Goal: Task Accomplishment & Management: Manage account settings

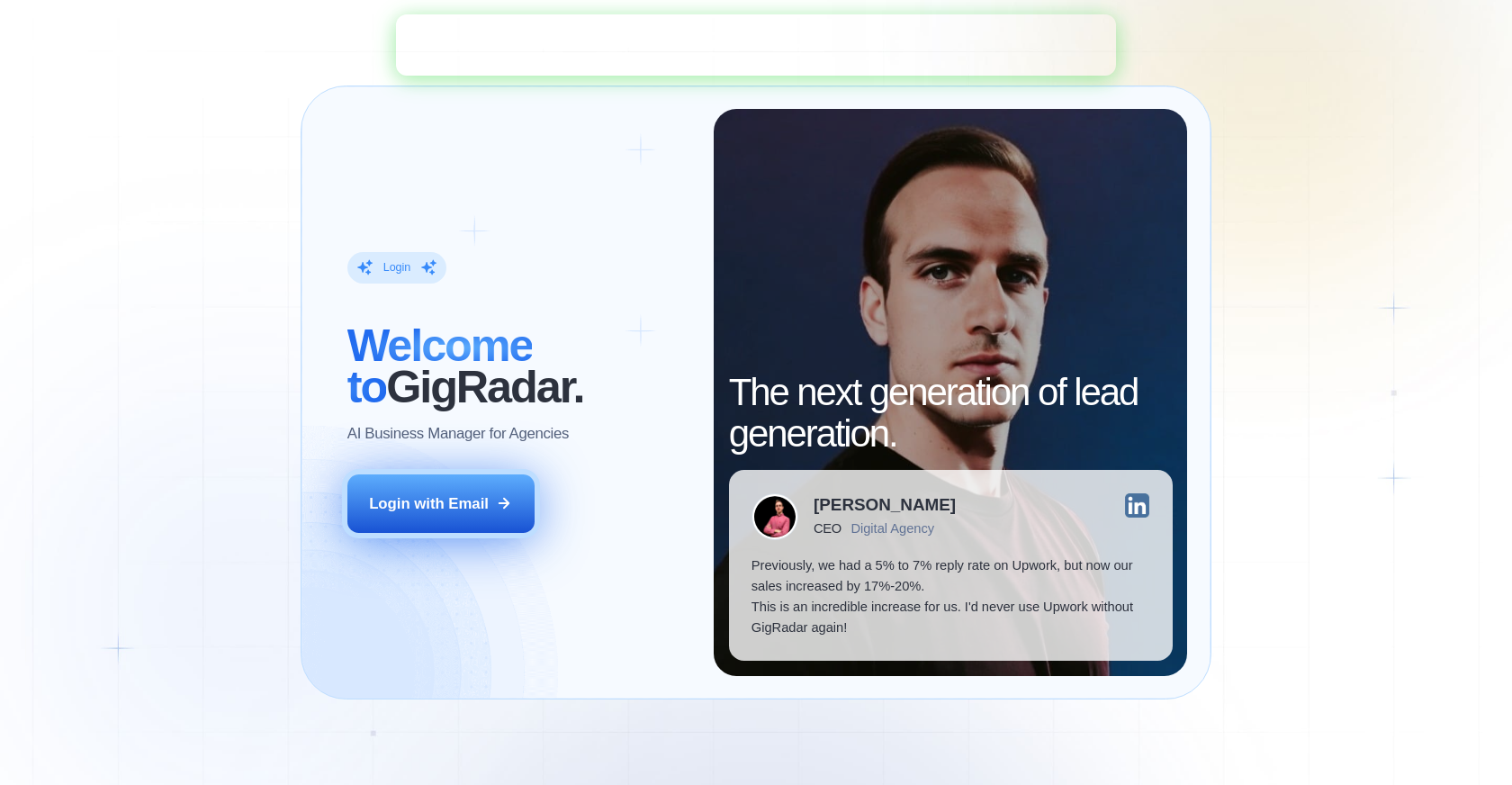
click at [467, 505] on div "Login with Email" at bounding box center [428, 504] width 120 height 21
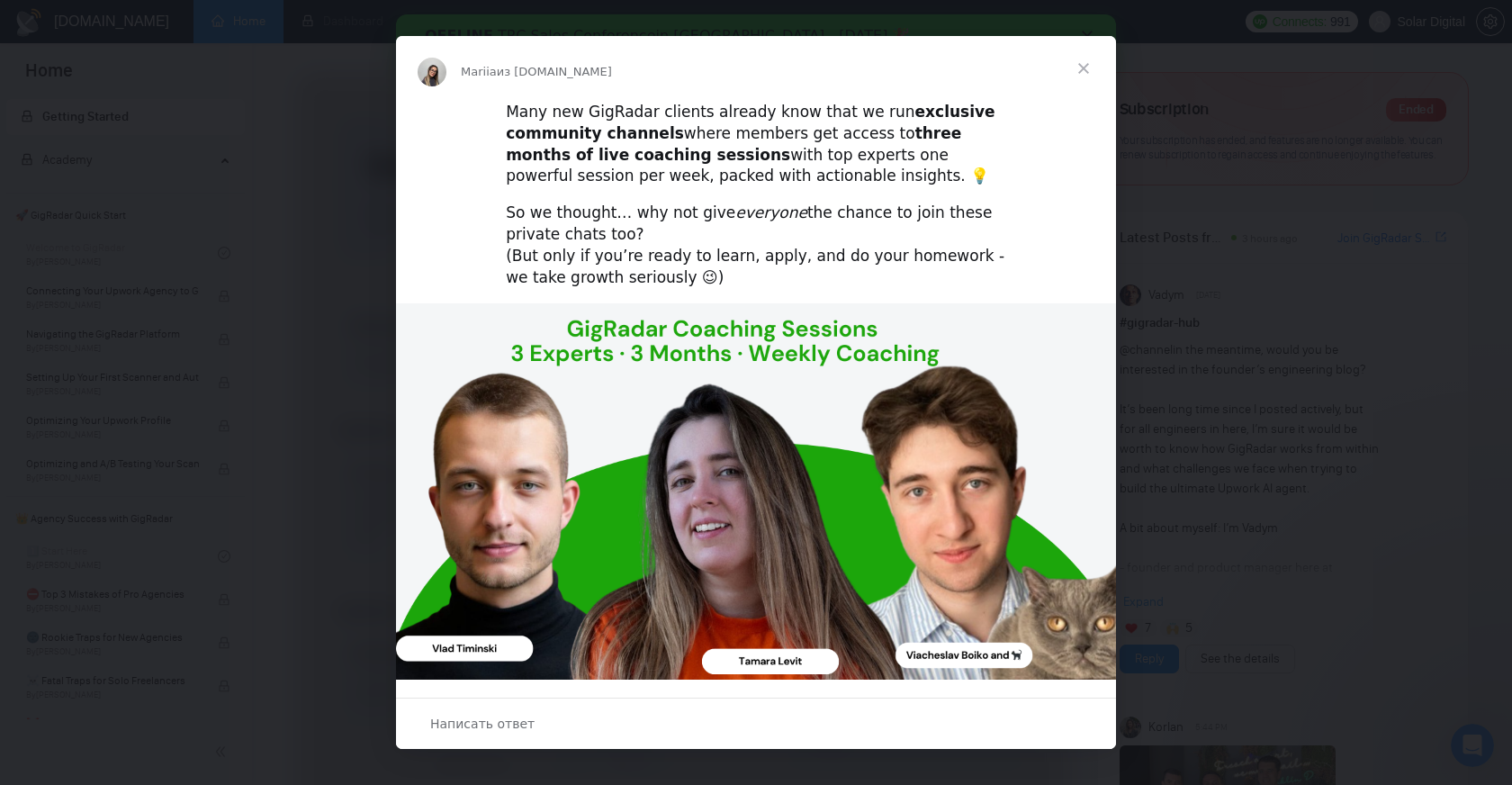
click at [1084, 70] on span "Закрыть" at bounding box center [1083, 67] width 64 height 64
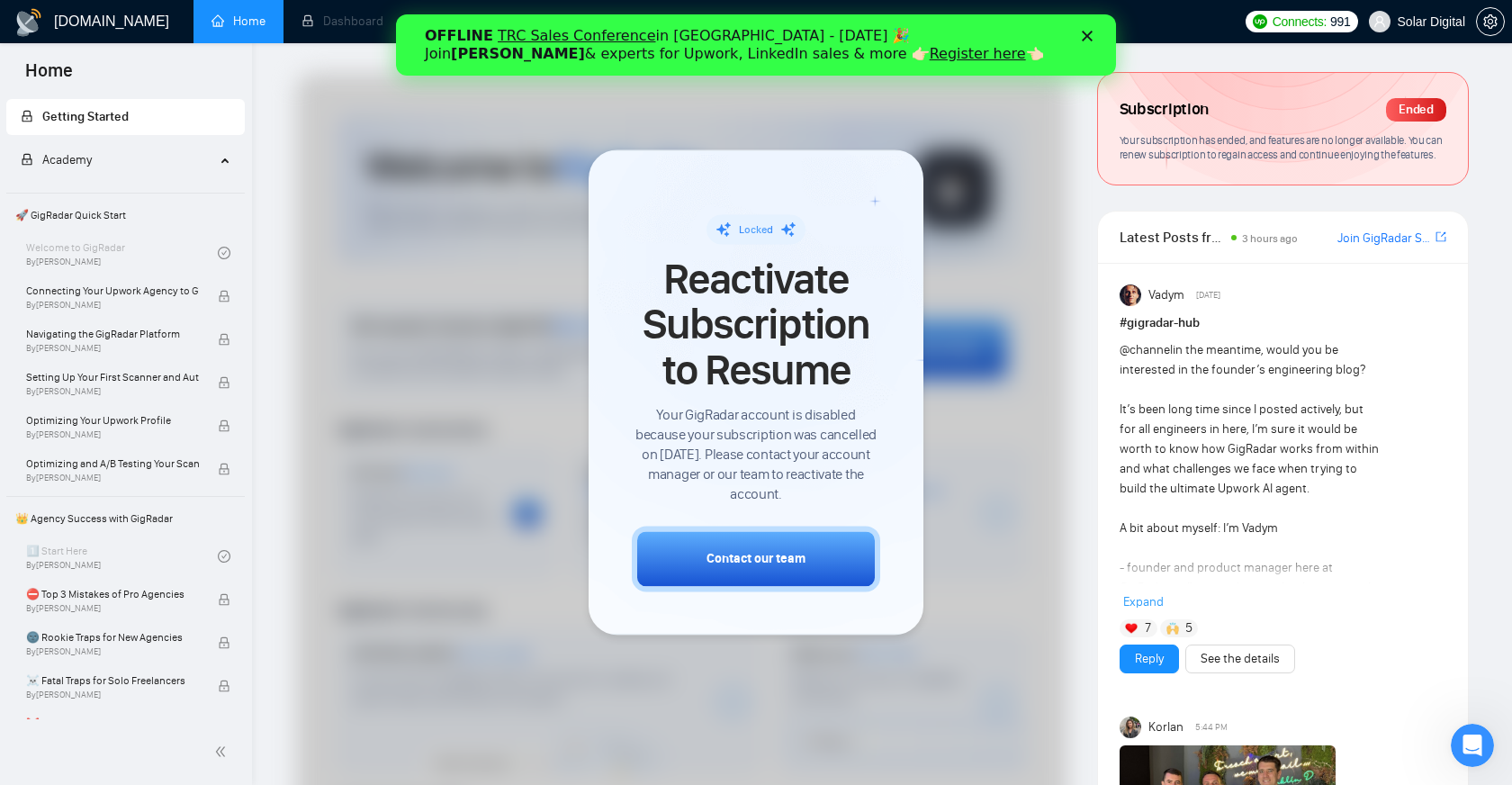
click at [1028, 427] on div at bounding box center [682, 536] width 771 height 926
click at [1091, 42] on div "OFFLINE TRC Sales Conference in [GEOGRAPHIC_DATA] - [DATE] 🎉 Join [PERSON_NAME]…" at bounding box center [756, 45] width 720 height 47
click at [1089, 31] on icon "Закрыть" at bounding box center [1087, 36] width 11 height 11
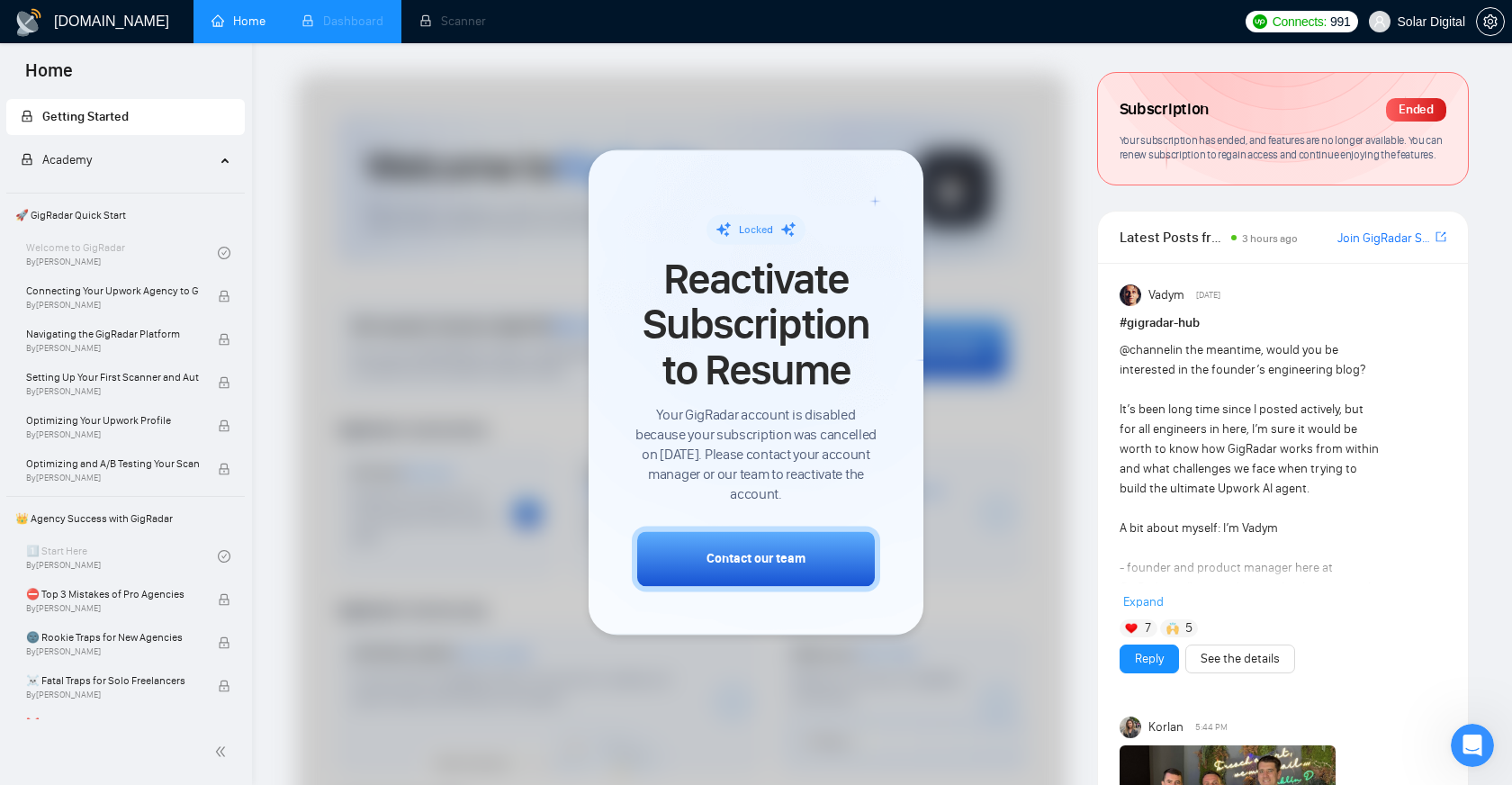
click at [348, 23] on li "Dashboard" at bounding box center [342, 22] width 118 height 44
click at [347, 25] on li "Dashboard" at bounding box center [342, 22] width 118 height 44
click at [470, 15] on li "Scanner" at bounding box center [453, 22] width 103 height 44
click at [469, 19] on li "Scanner" at bounding box center [453, 22] width 103 height 44
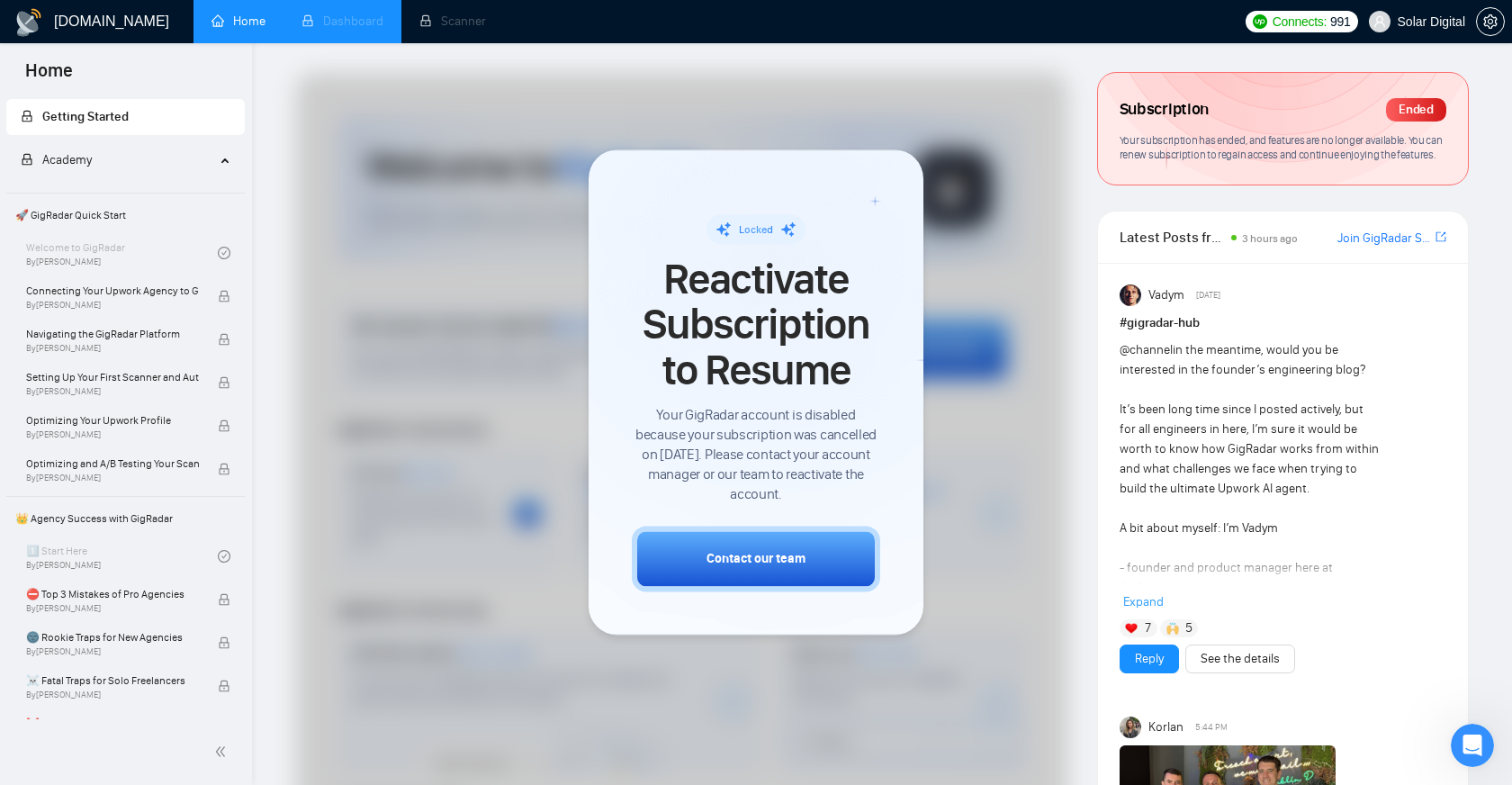
click at [356, 15] on li "Dashboard" at bounding box center [342, 22] width 118 height 44
click at [240, 20] on link "Home" at bounding box center [238, 21] width 54 height 15
click at [579, 361] on div at bounding box center [682, 536] width 771 height 926
click at [1490, 25] on icon "setting" at bounding box center [1490, 22] width 15 height 15
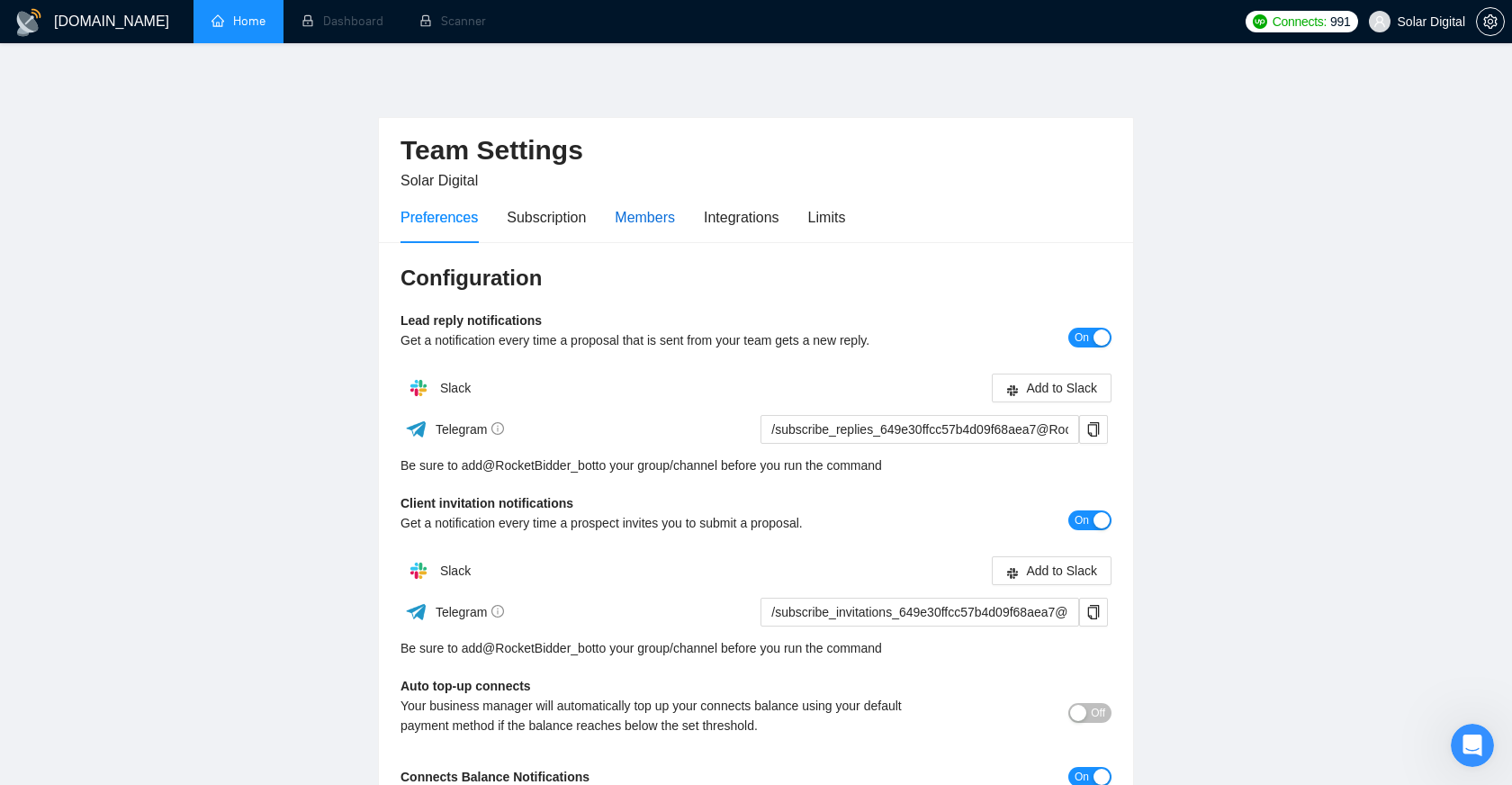
click at [653, 221] on div "Members" at bounding box center [644, 217] width 60 height 23
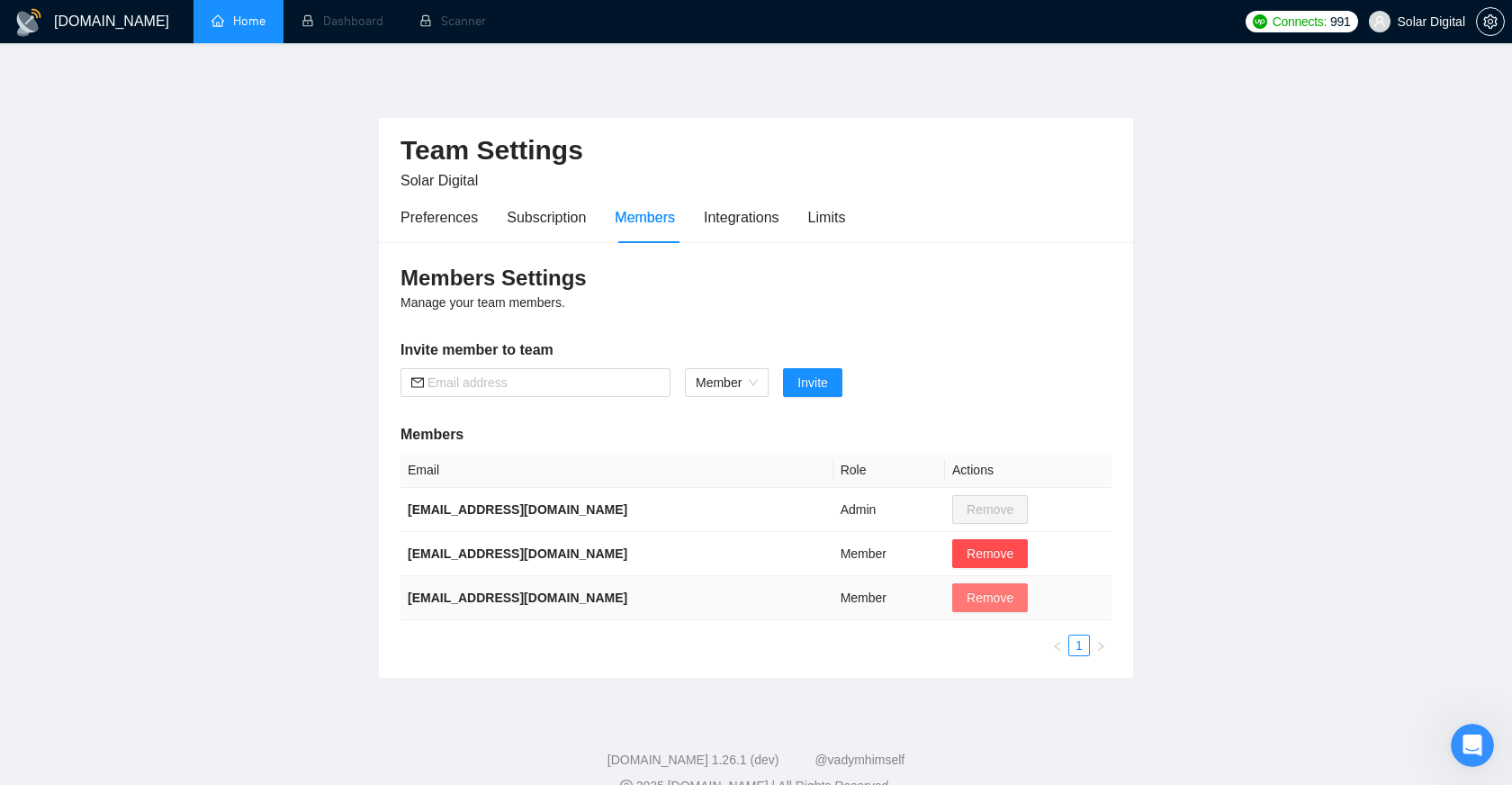
click at [967, 604] on span "Remove" at bounding box center [989, 598] width 47 height 20
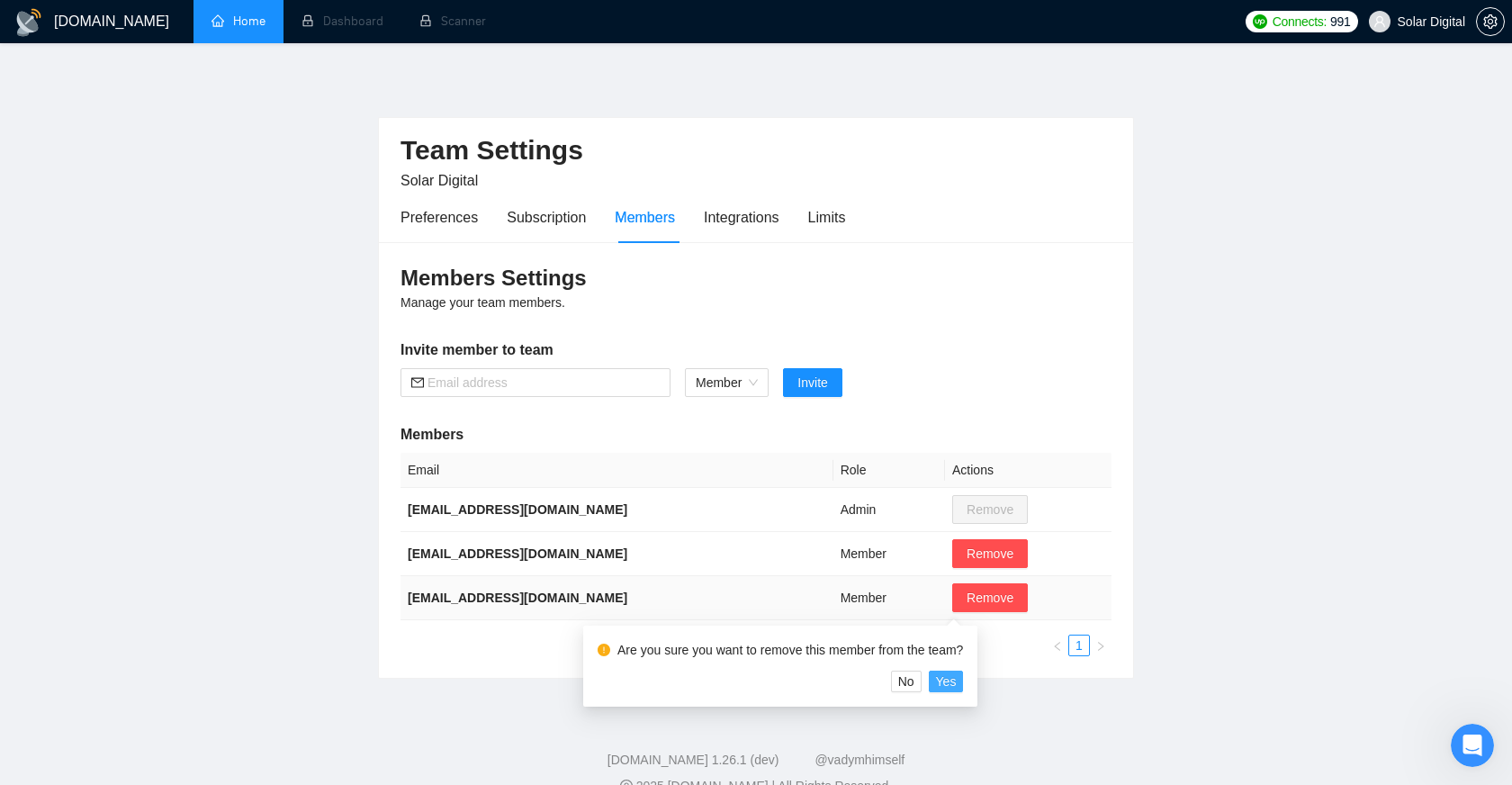
click at [956, 682] on span "Yes" at bounding box center [946, 682] width 21 height 20
click at [956, 683] on span "Yes" at bounding box center [946, 682] width 21 height 20
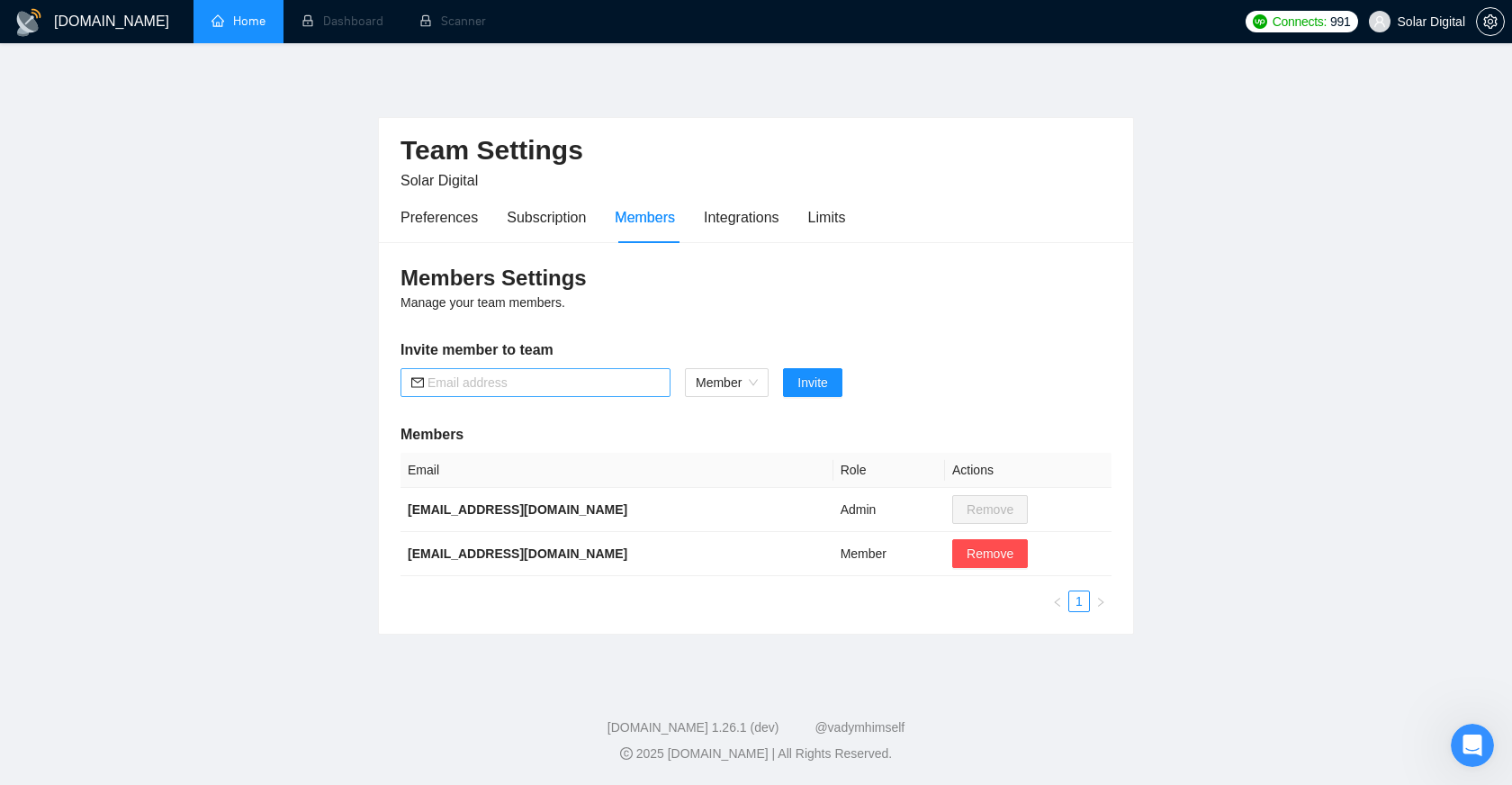
click at [558, 379] on input "text" at bounding box center [543, 383] width 232 height 20
click at [446, 387] on input "[EMAIL_ADDRESS][DOMAIN_NAME]" at bounding box center [543, 383] width 232 height 20
type input "[PERSON_NAME][EMAIL_ADDRESS][DOMAIN_NAME]"
click at [818, 388] on span "Invite" at bounding box center [812, 383] width 30 height 20
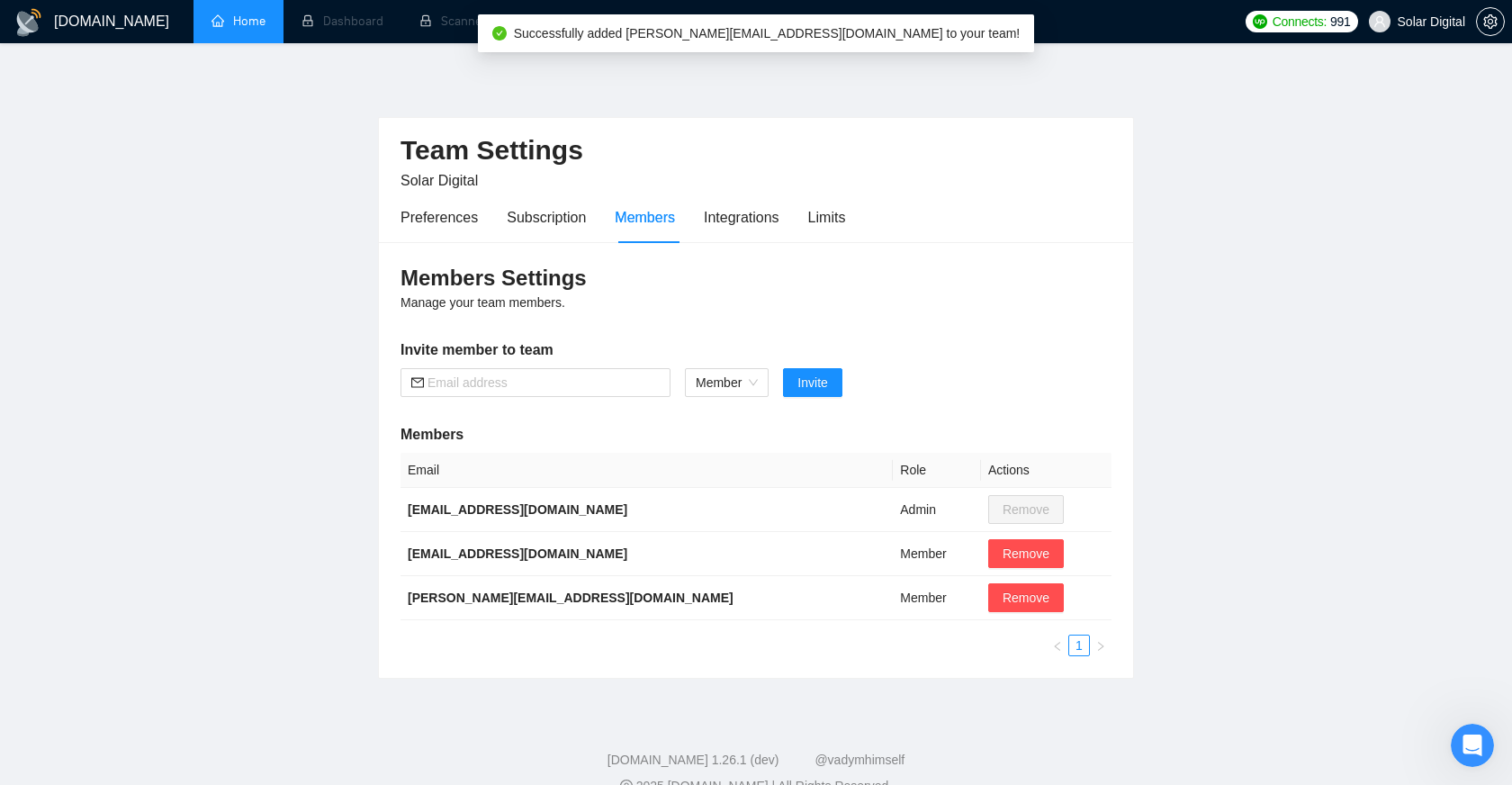
click at [251, 28] on link "Home" at bounding box center [238, 21] width 54 height 15
